Goal: Task Accomplishment & Management: Manage account settings

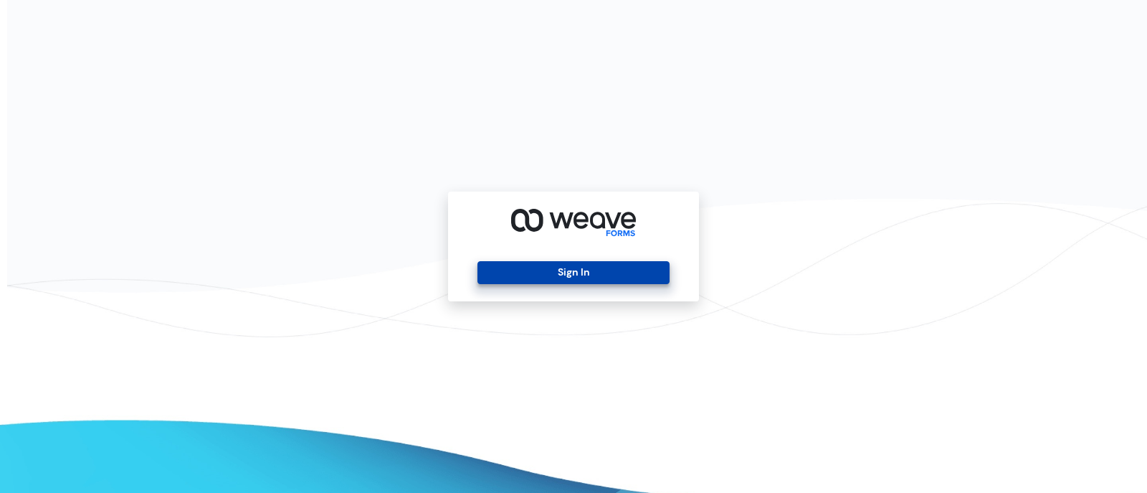
click at [574, 272] on button "Sign In" at bounding box center [573, 272] width 191 height 23
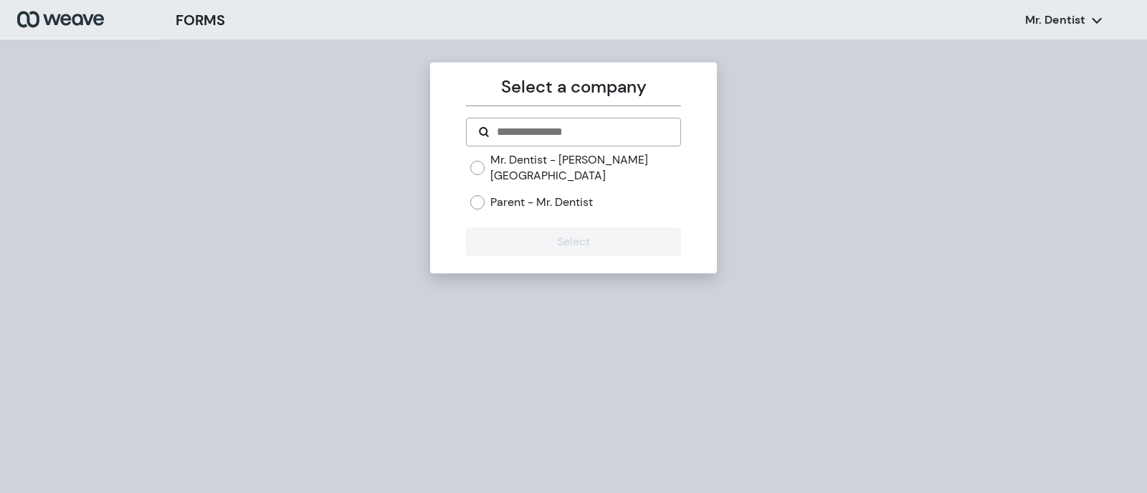
click at [498, 158] on label "Mr. Dentist - [PERSON_NAME][GEOGRAPHIC_DATA]" at bounding box center [585, 167] width 190 height 31
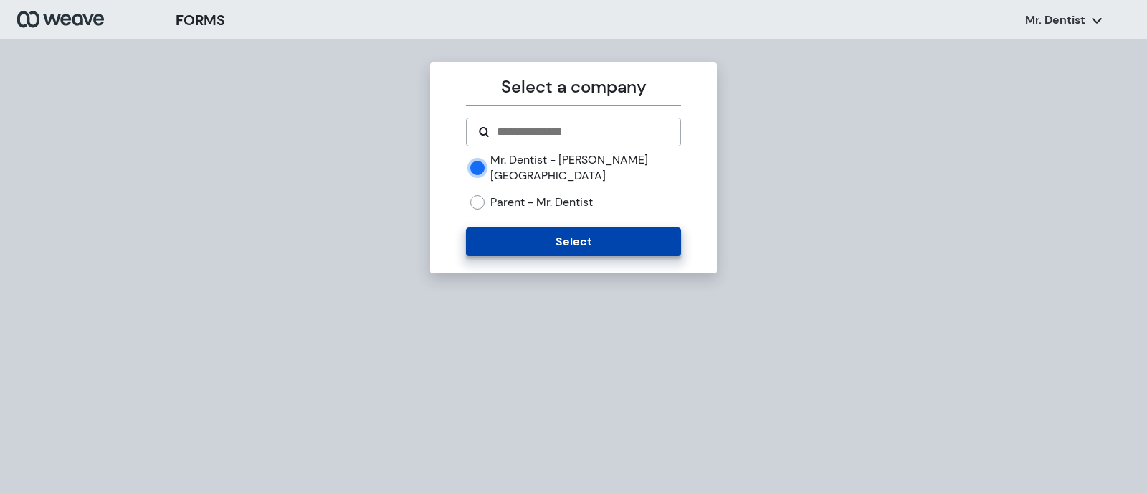
click at [526, 227] on button "Select" at bounding box center [573, 241] width 214 height 29
